Goal: Check status: Check status

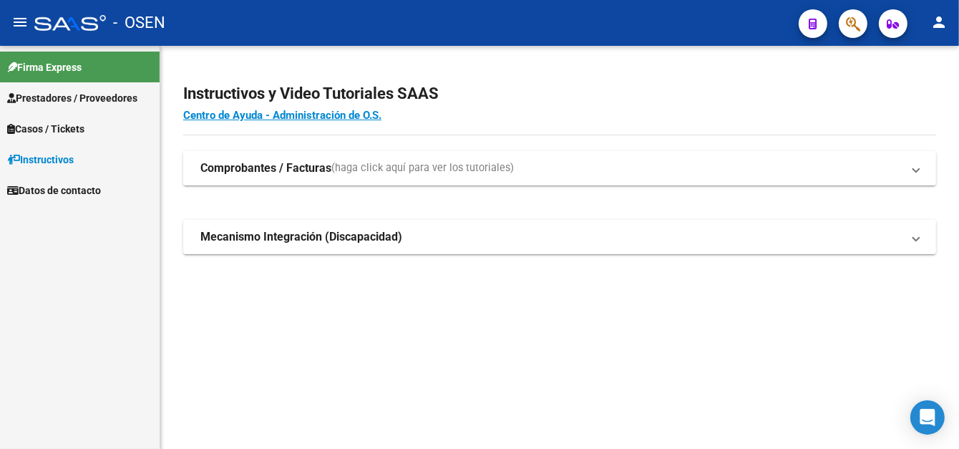
click at [72, 99] on span "Prestadores / Proveedores" at bounding box center [72, 98] width 130 height 16
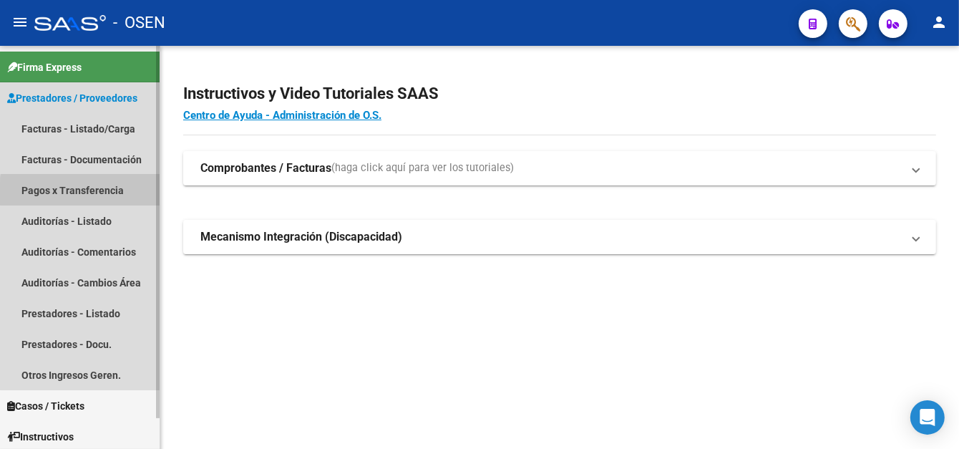
click at [97, 193] on link "Pagos x Transferencia" at bounding box center [80, 190] width 160 height 31
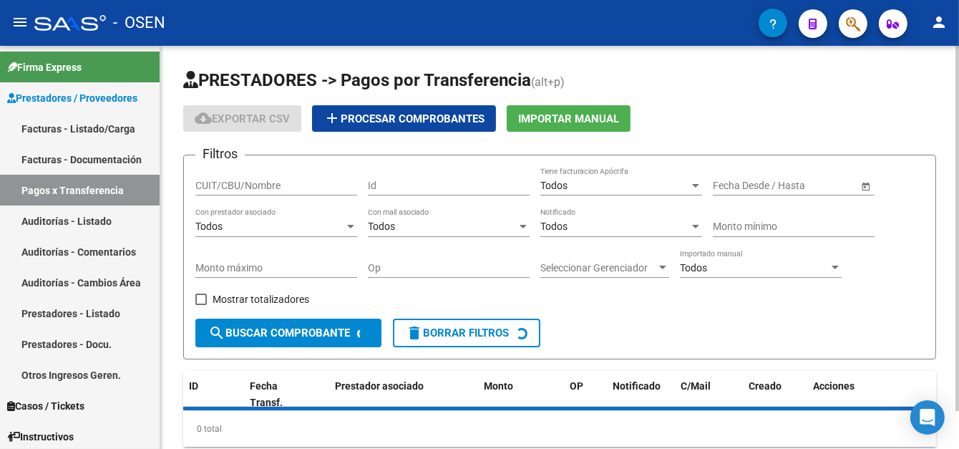
click at [224, 180] on input "CUIT/CBU/Nombre" at bounding box center [276, 186] width 162 height 12
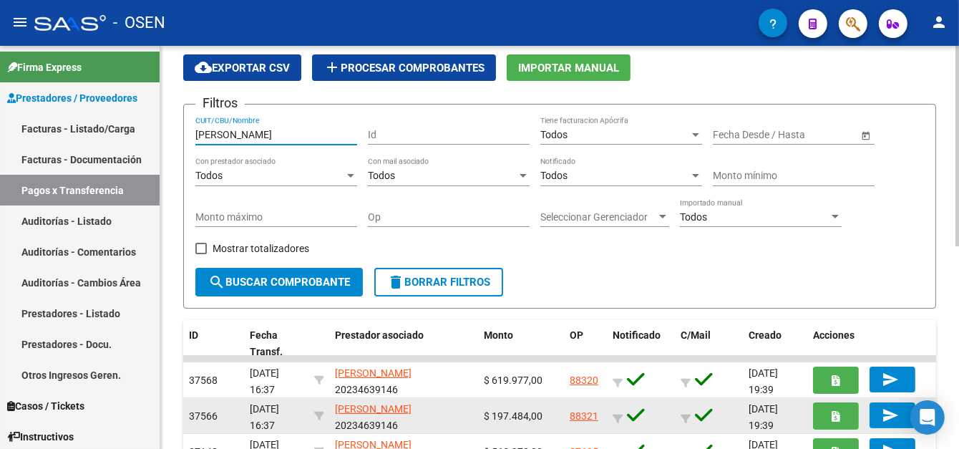
scroll to position [72, 0]
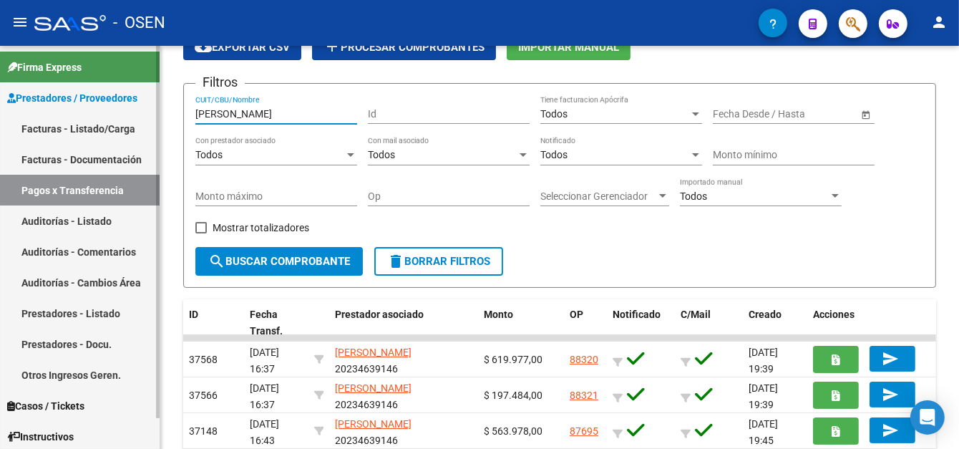
drag, startPoint x: 264, startPoint y: 111, endPoint x: 110, endPoint y: 112, distance: 154.6
click at [110, 112] on mat-sidenav-container "Firma Express Prestadores / Proveedores Facturas - Listado/Carga Facturas - Doc…" at bounding box center [479, 247] width 959 height 403
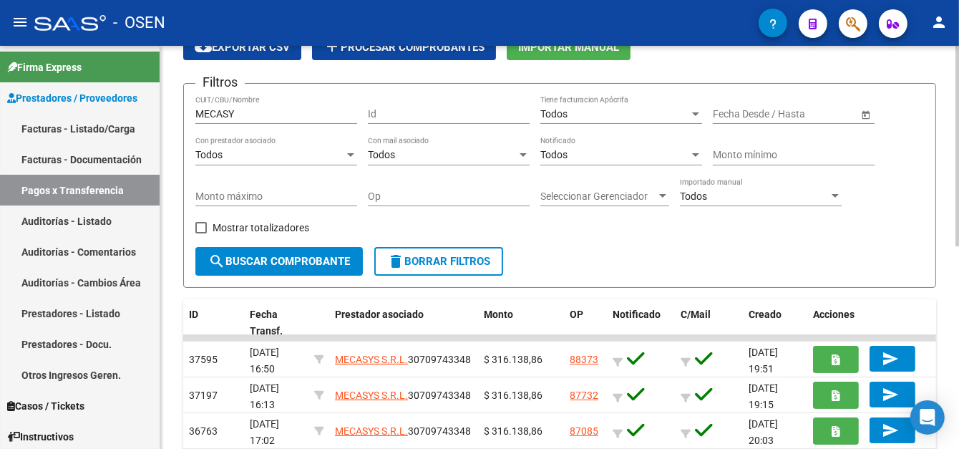
drag, startPoint x: 263, startPoint y: 110, endPoint x: 205, endPoint y: 121, distance: 58.3
click at [204, 122] on div "MECASY CUIT/CBU/Nombre" at bounding box center [276, 109] width 162 height 29
type input "M"
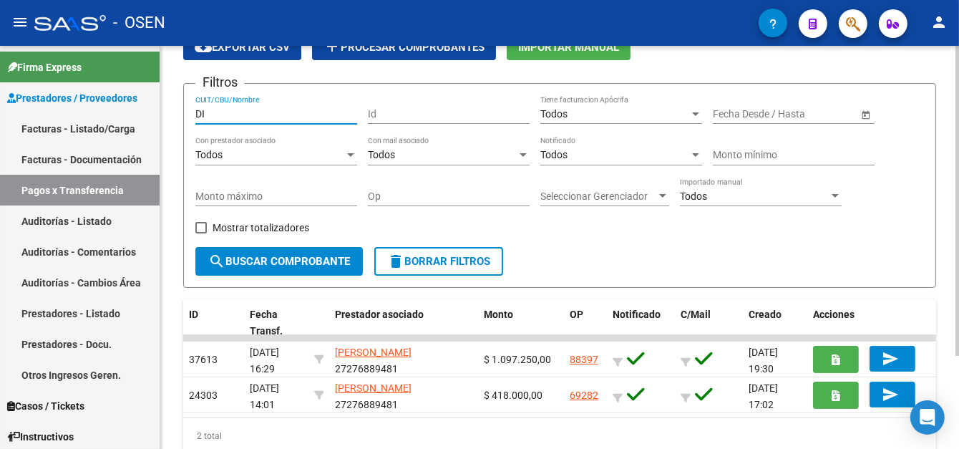
type input "D"
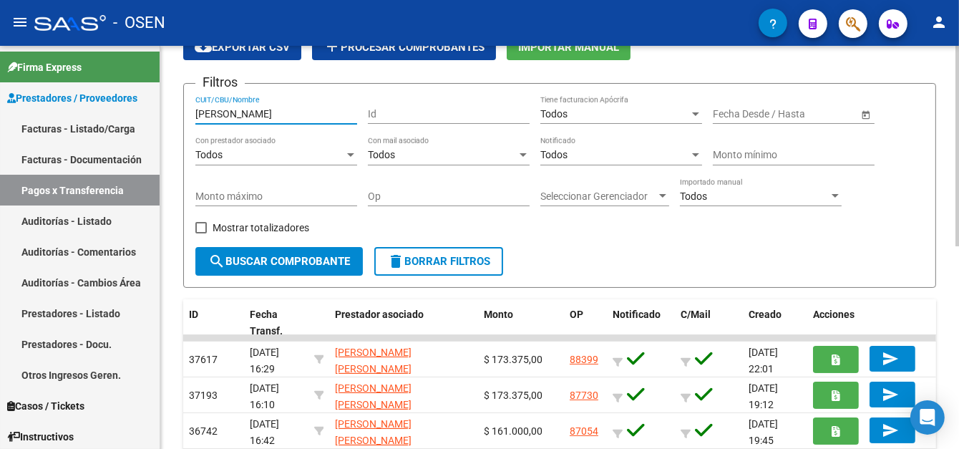
drag, startPoint x: 228, startPoint y: 113, endPoint x: 183, endPoint y: 115, distance: 45.1
click at [183, 115] on form "Filtros [PERSON_NAME] CUIT/CBU/Nombre Id Todos Tiene facturacion Apócrifa Start…" at bounding box center [559, 185] width 753 height 205
type input "C"
drag, startPoint x: 240, startPoint y: 111, endPoint x: 163, endPoint y: 117, distance: 77.5
click at [163, 117] on div "PRESTADORES -> Pagos por Transferencia (alt+p) cloud_download Exportar CSV add …" at bounding box center [559, 380] width 799 height 812
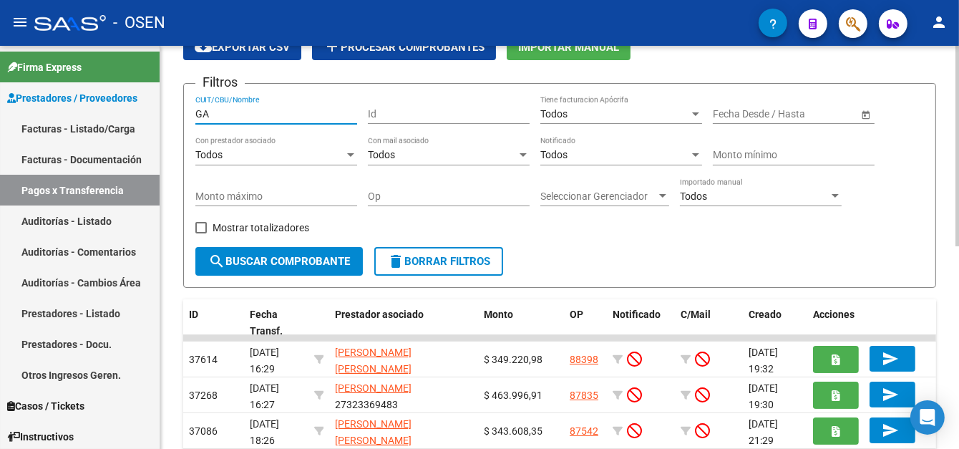
type input "G"
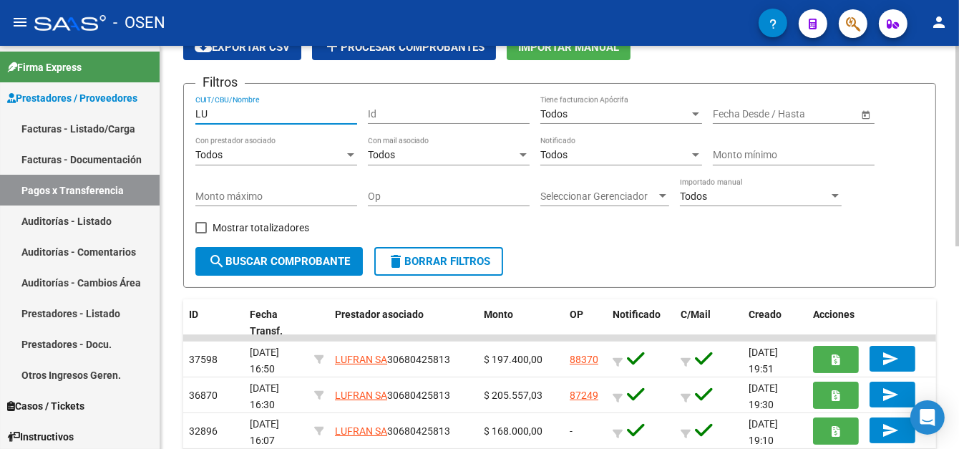
type input "L"
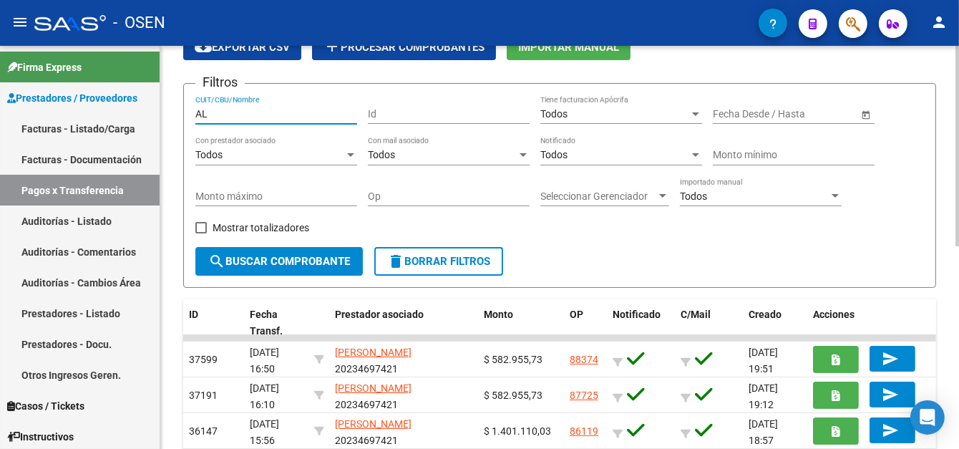
type input "A"
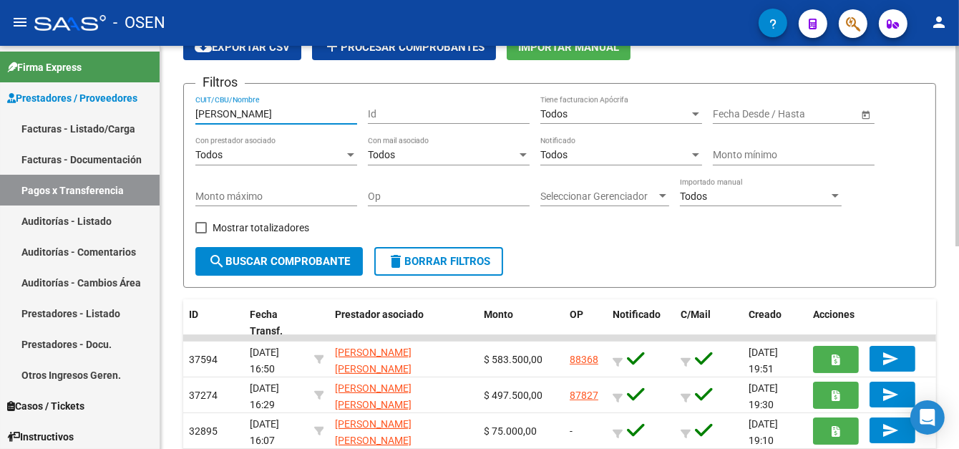
drag, startPoint x: 257, startPoint y: 116, endPoint x: 188, endPoint y: 111, distance: 68.9
click at [198, 115] on input "[PERSON_NAME]" at bounding box center [276, 114] width 162 height 12
type input "L"
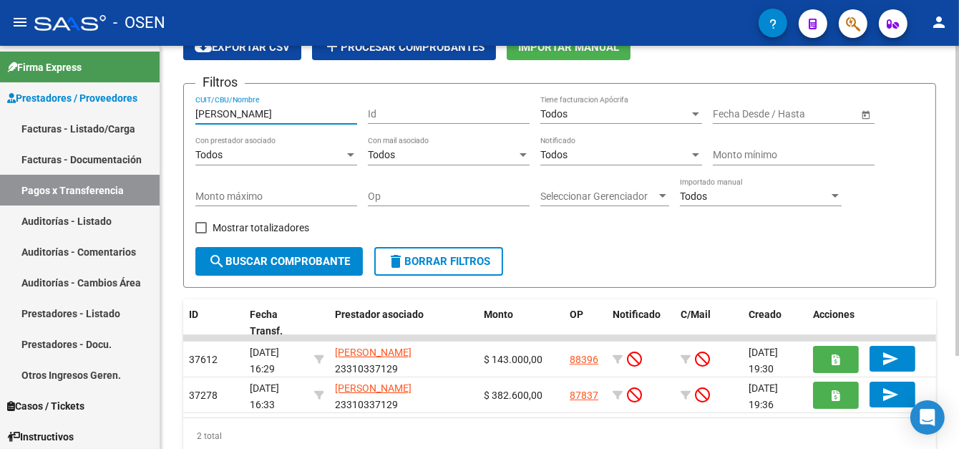
drag, startPoint x: 261, startPoint y: 111, endPoint x: 181, endPoint y: 112, distance: 80.2
click at [181, 112] on div "PRESTADORES -> Pagos por Transferencia (alt+p) cloud_download Exportar CSV add …" at bounding box center [559, 236] width 799 height 525
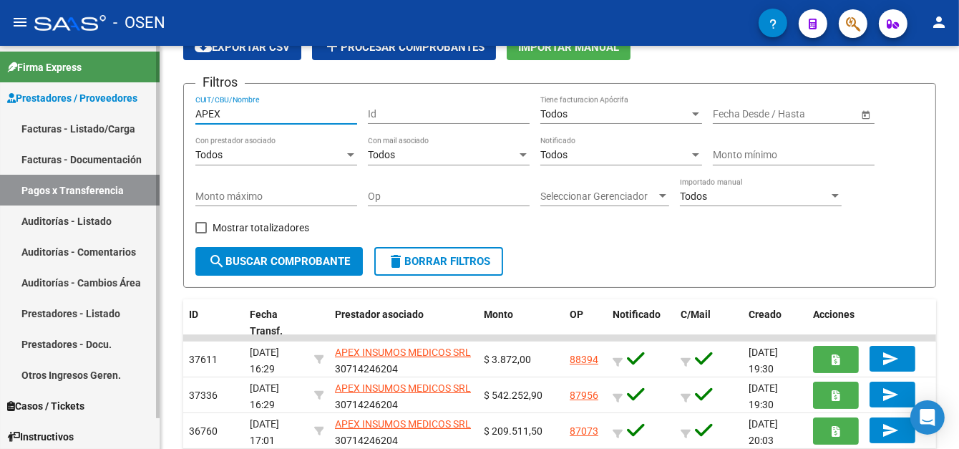
drag, startPoint x: 241, startPoint y: 110, endPoint x: 52, endPoint y: 146, distance: 193.0
click at [47, 146] on mat-sidenav-container "Firma Express Prestadores / Proveedores Facturas - Listado/Carga Facturas - Doc…" at bounding box center [479, 247] width 959 height 403
type input "[MEDICAL_DATA]"
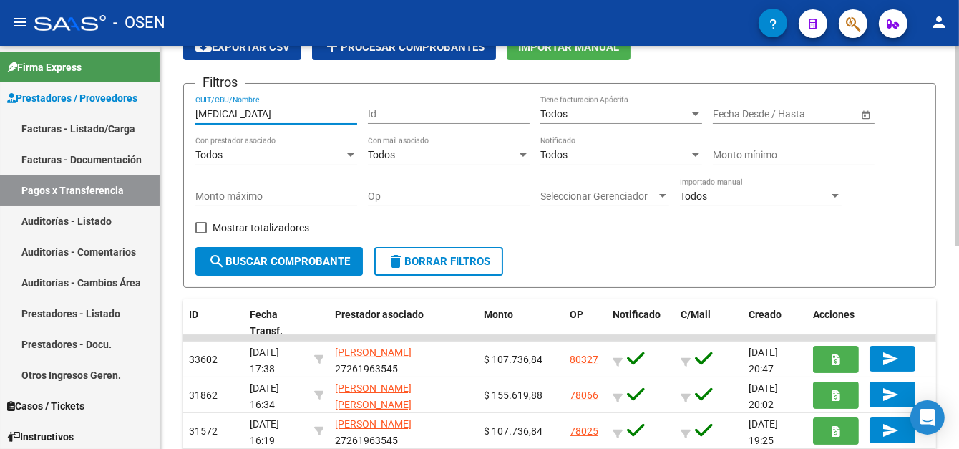
click at [220, 115] on input "[MEDICAL_DATA]" at bounding box center [276, 114] width 162 height 12
drag, startPoint x: 213, startPoint y: 112, endPoint x: 161, endPoint y: 107, distance: 51.8
click at [161, 107] on div "PRESTADORES -> Pagos por Transferencia (alt+p) cloud_download Exportar CSV add …" at bounding box center [559, 380] width 799 height 812
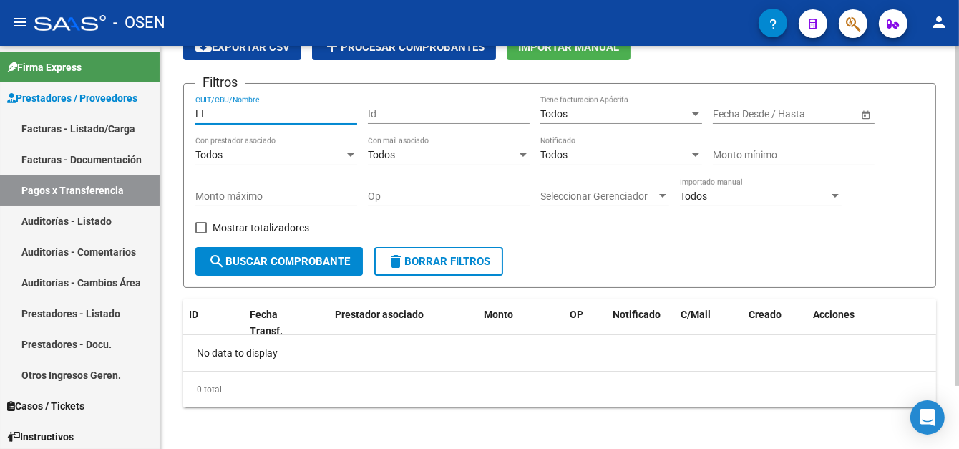
type input "L"
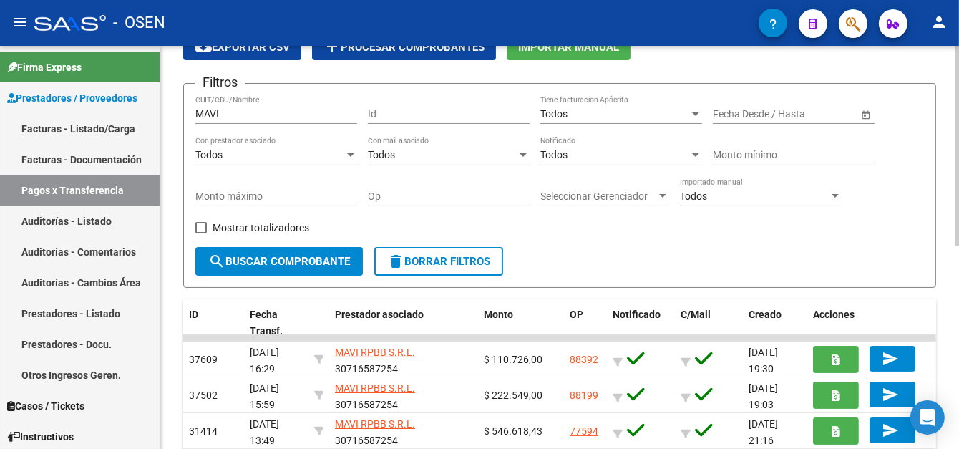
drag, startPoint x: 231, startPoint y: 121, endPoint x: 161, endPoint y: 120, distance: 70.2
click at [159, 121] on mat-sidenav-container "Firma Express Prestadores / Proveedores Facturas - Listado/Carga Facturas - Doc…" at bounding box center [479, 247] width 959 height 403
click at [243, 115] on input "MAVI" at bounding box center [276, 114] width 162 height 12
drag, startPoint x: 228, startPoint y: 114, endPoint x: 175, endPoint y: 114, distance: 53.0
click at [175, 114] on div "PRESTADORES -> Pagos por Transferencia (alt+p) cloud_download Exportar CSV add …" at bounding box center [559, 380] width 799 height 812
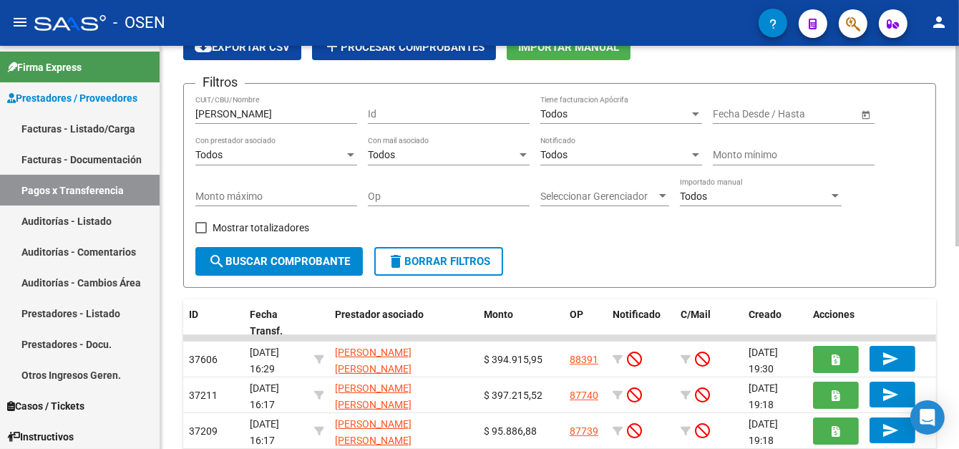
drag, startPoint x: 240, startPoint y: 118, endPoint x: 230, endPoint y: 116, distance: 10.2
click at [230, 116] on div "[PERSON_NAME]/CBU/Nombre" at bounding box center [276, 109] width 162 height 29
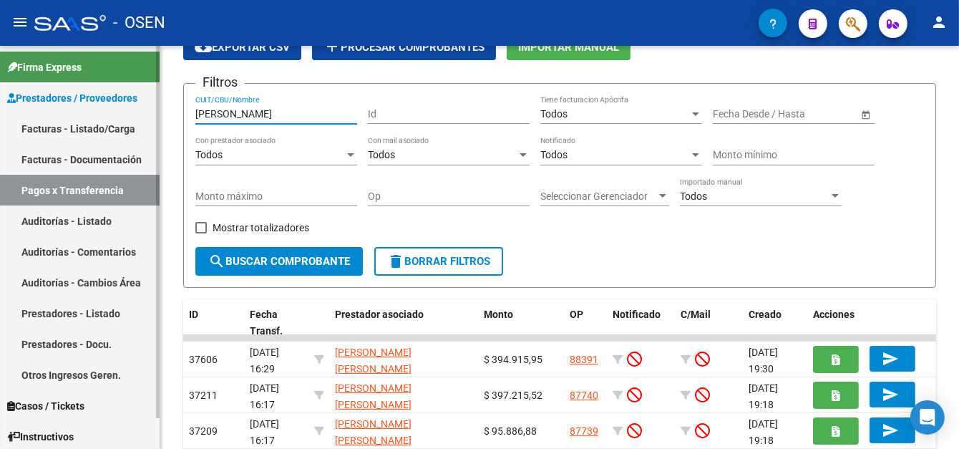
drag, startPoint x: 234, startPoint y: 112, endPoint x: 133, endPoint y: 115, distance: 100.9
click at [102, 122] on mat-sidenav-container "Firma Express Prestadores / Proveedores Facturas - Listado/Carga Facturas - Doc…" at bounding box center [479, 247] width 959 height 403
type input "ABAN"
